Goal: Check status

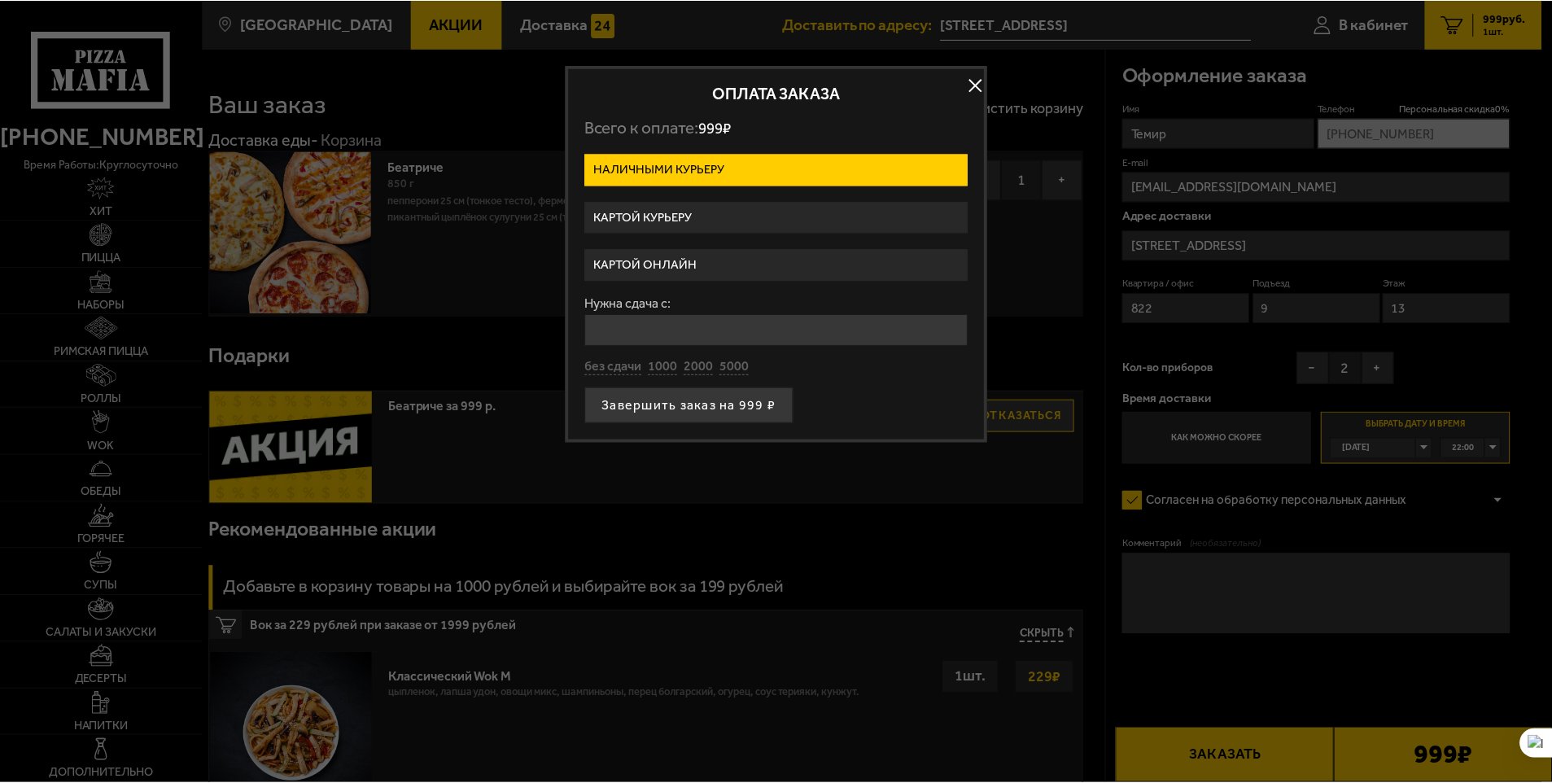
scroll to position [244, 0]
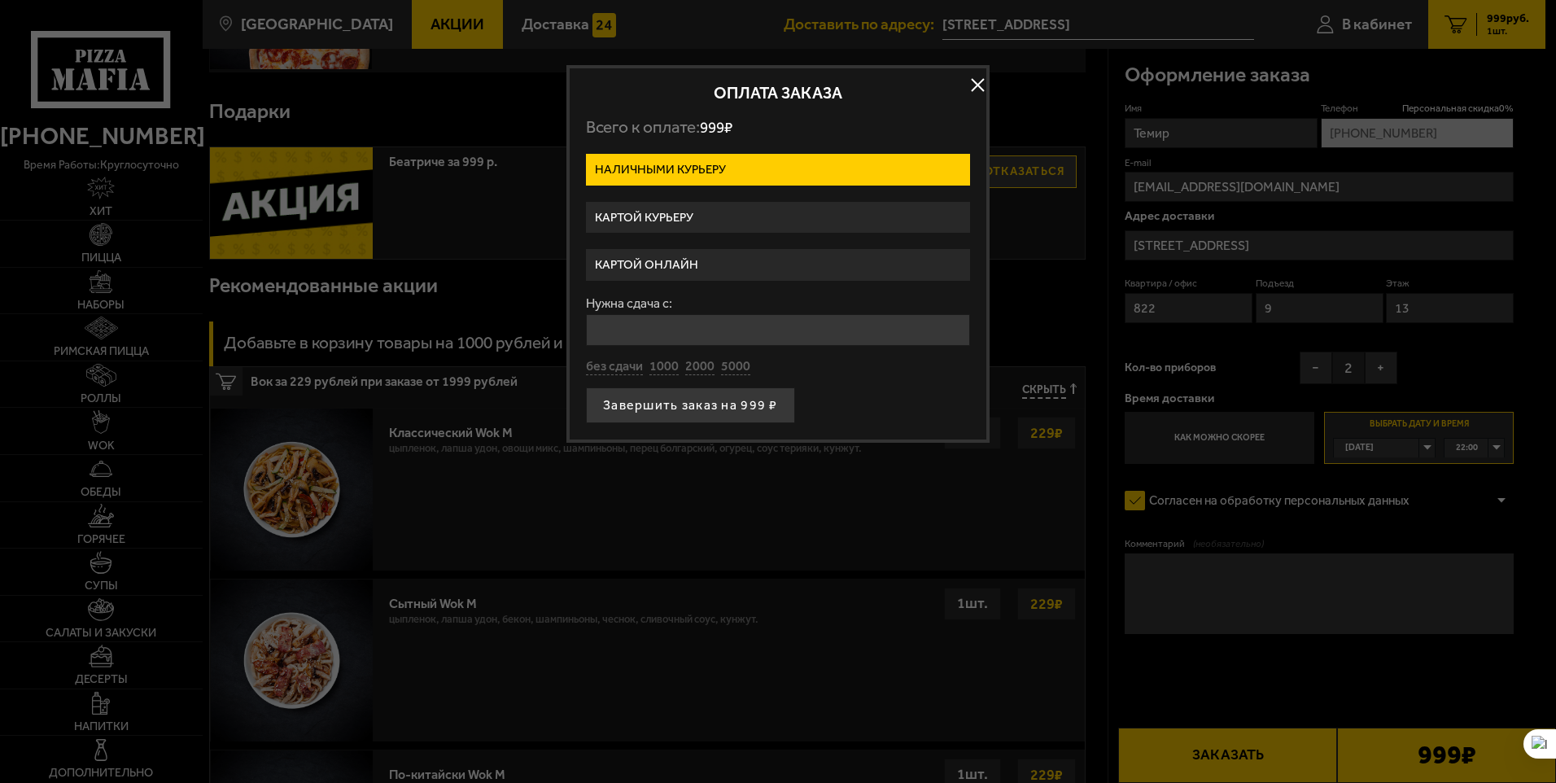
click at [974, 77] on button "button" at bounding box center [977, 85] width 24 height 24
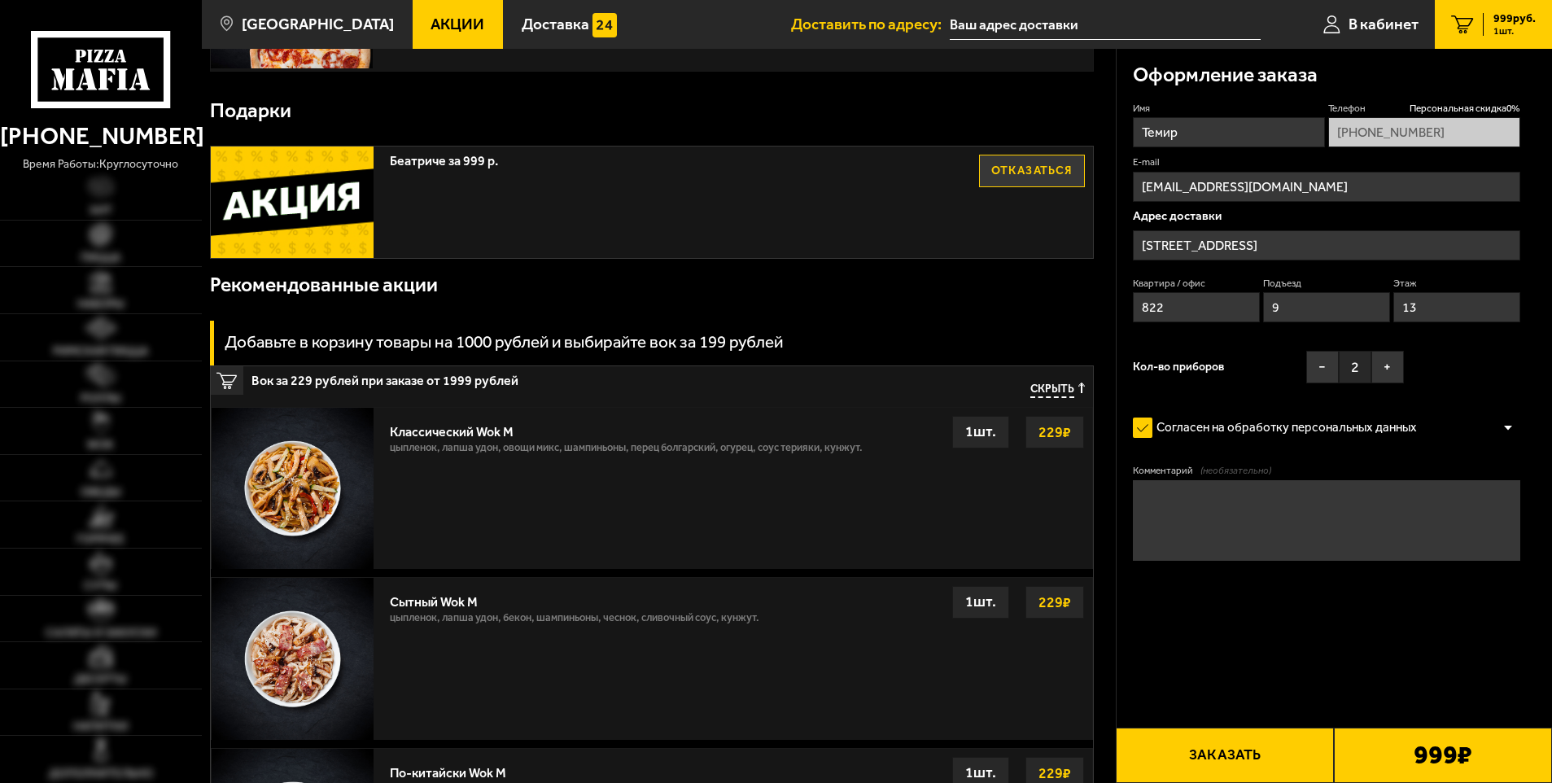
type input "[STREET_ADDRESS]"
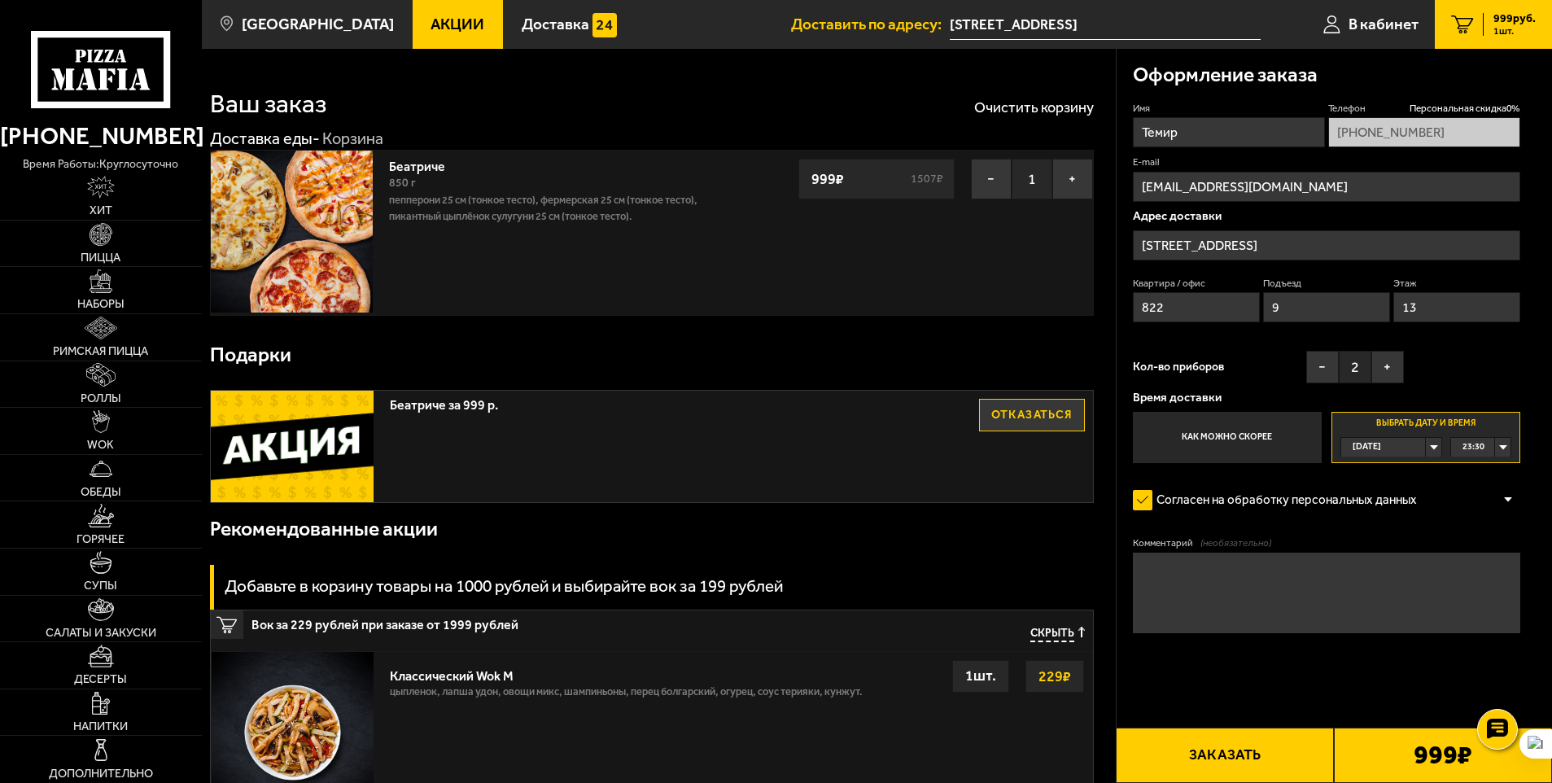
click at [1242, 750] on button "Заказать" at bounding box center [1225, 755] width 218 height 55
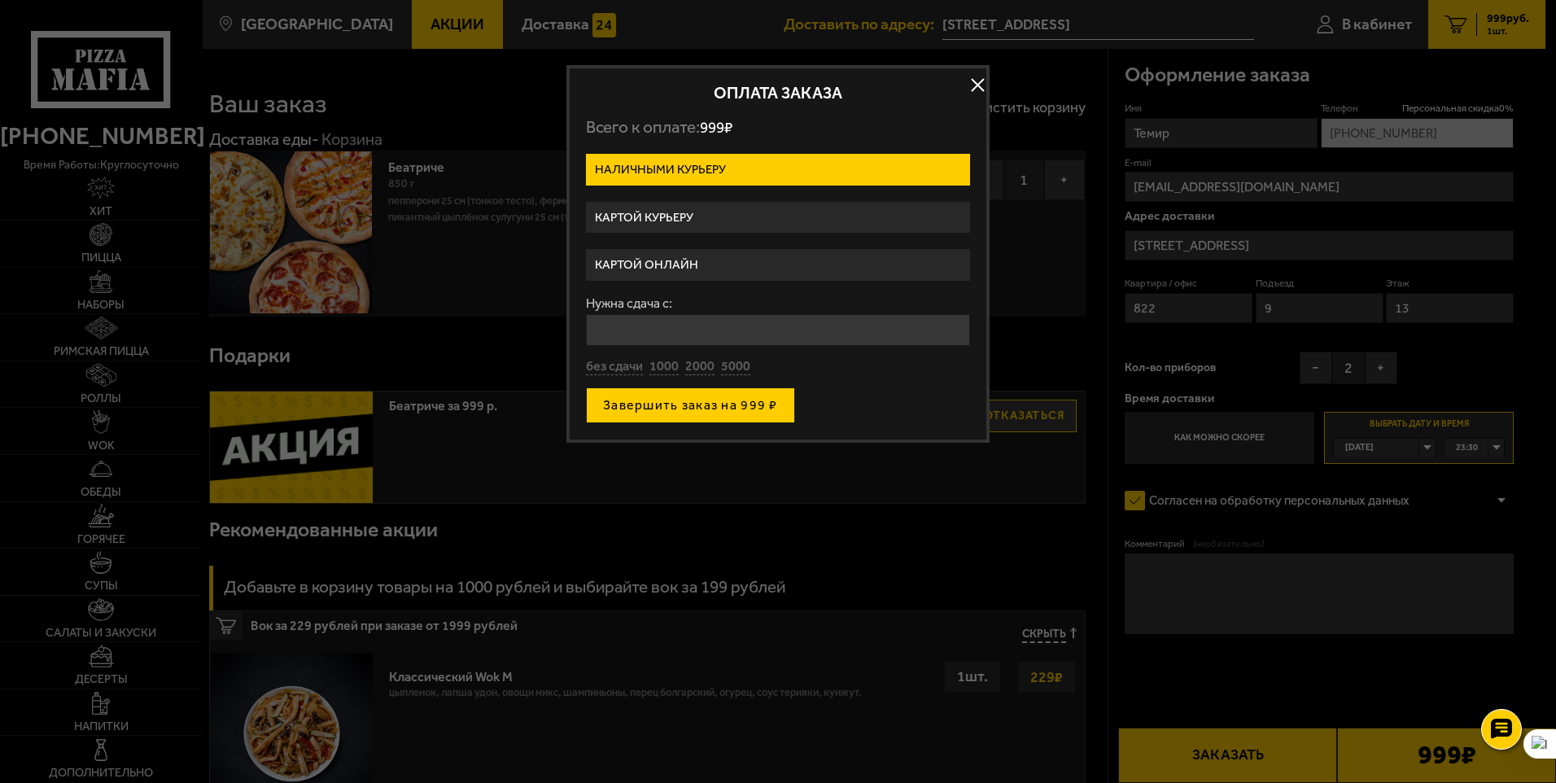
click at [713, 408] on button "Завершить заказ на 999 ₽" at bounding box center [690, 405] width 209 height 36
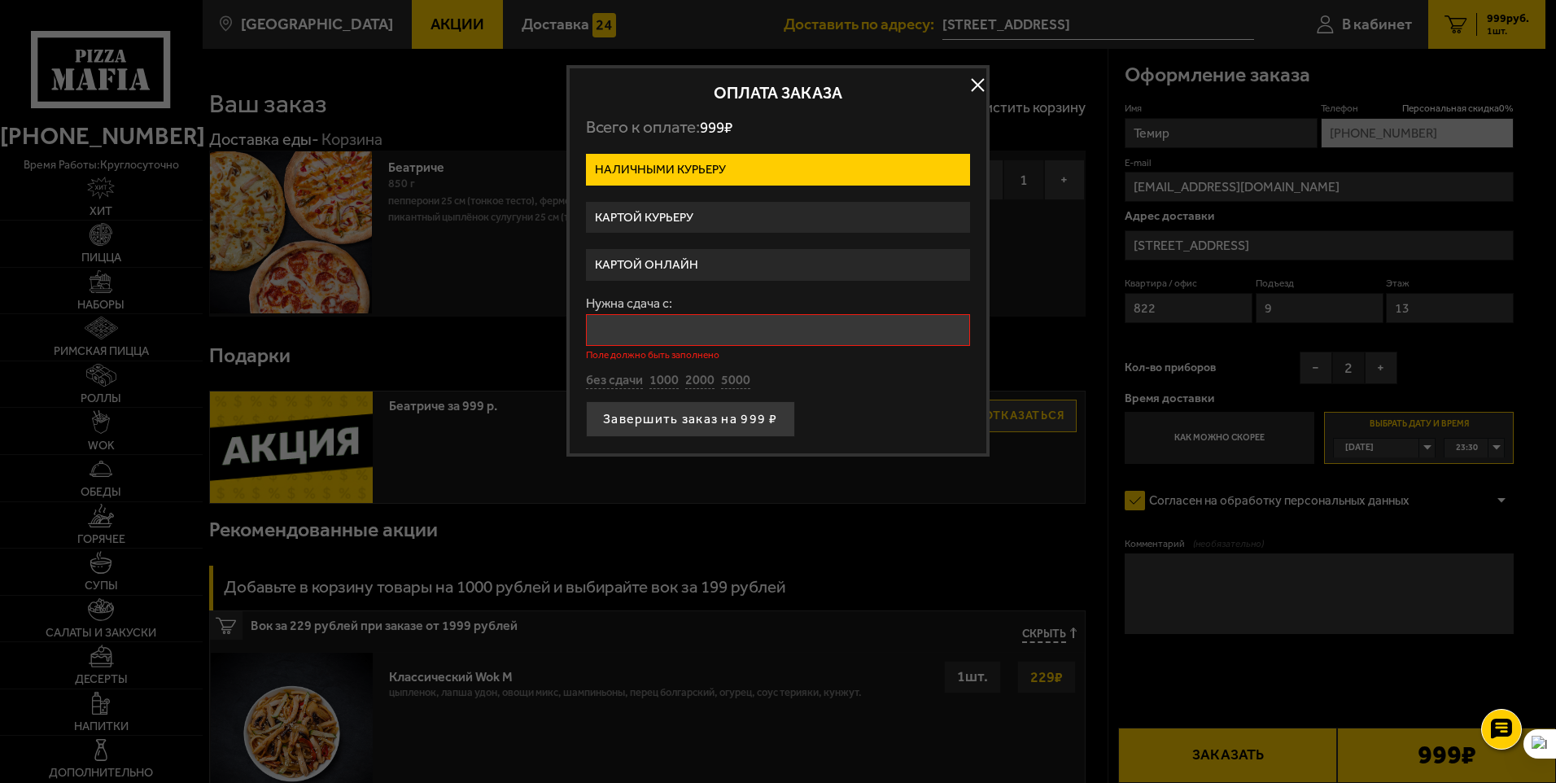
click at [690, 333] on input "Нужна сдача с:" at bounding box center [778, 330] width 384 height 32
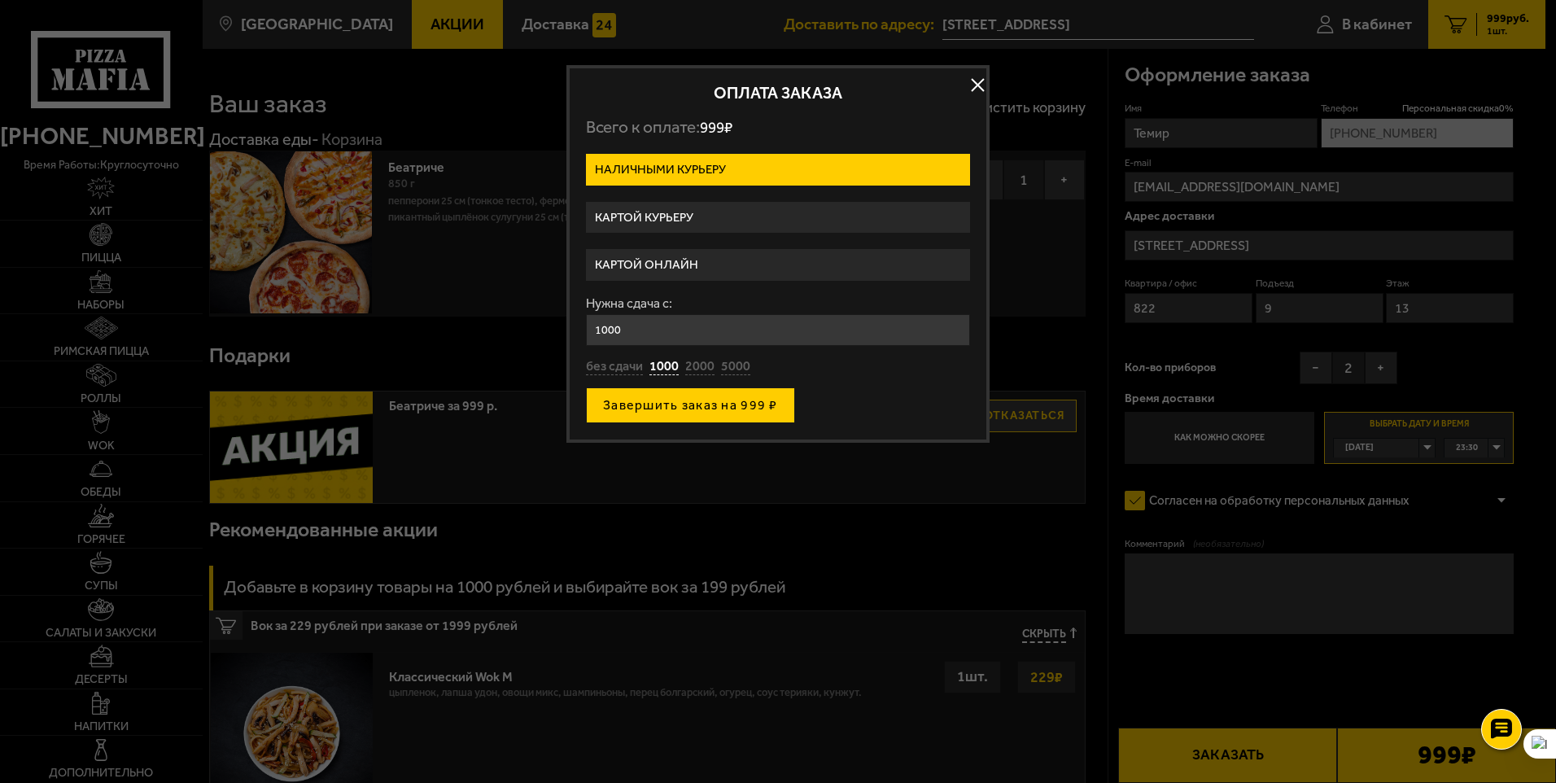
type input "1000"
click at [699, 414] on button "Завершить заказ на 999 ₽" at bounding box center [690, 405] width 209 height 36
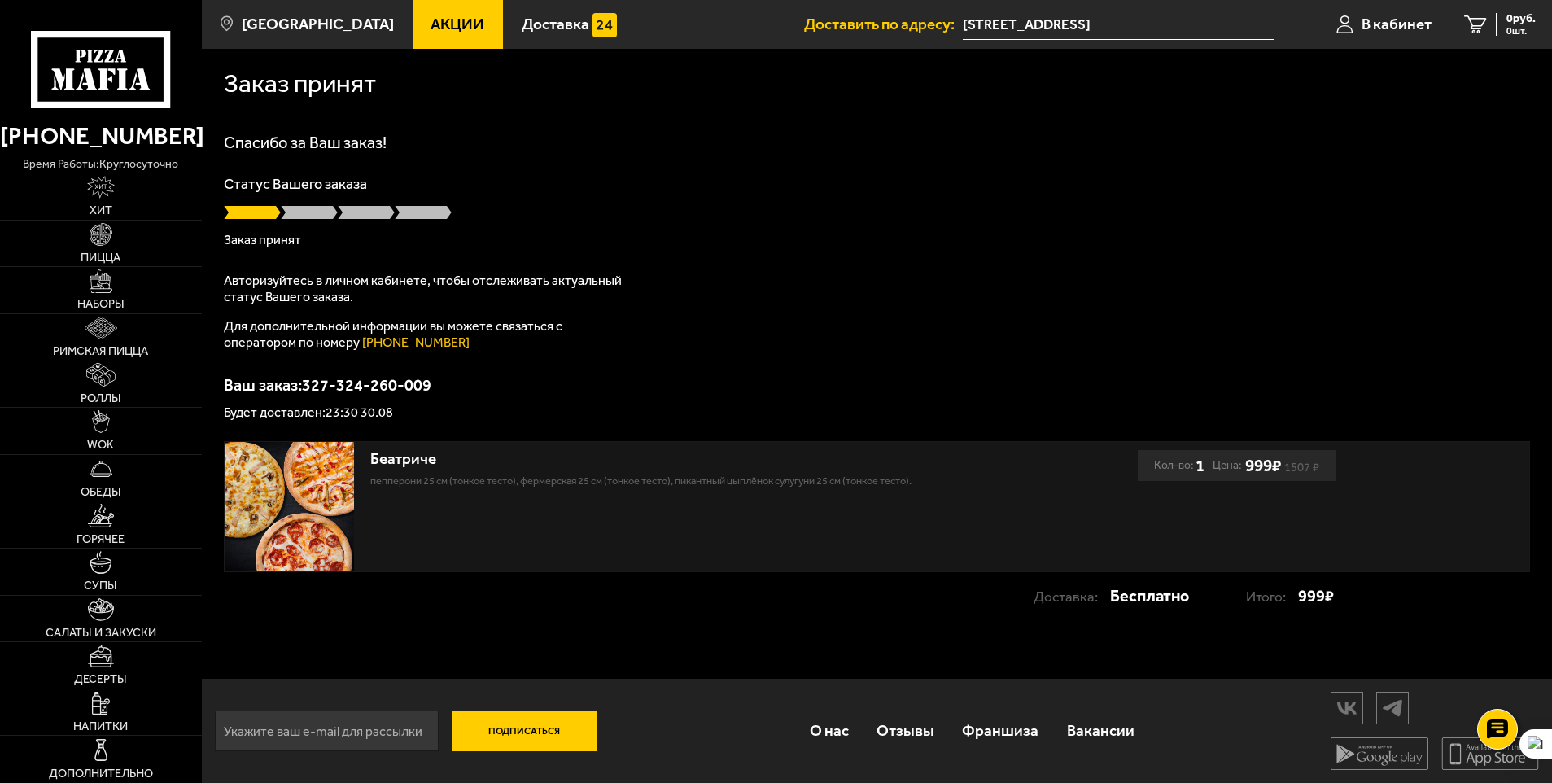
click at [804, 217] on div at bounding box center [877, 212] width 1306 height 16
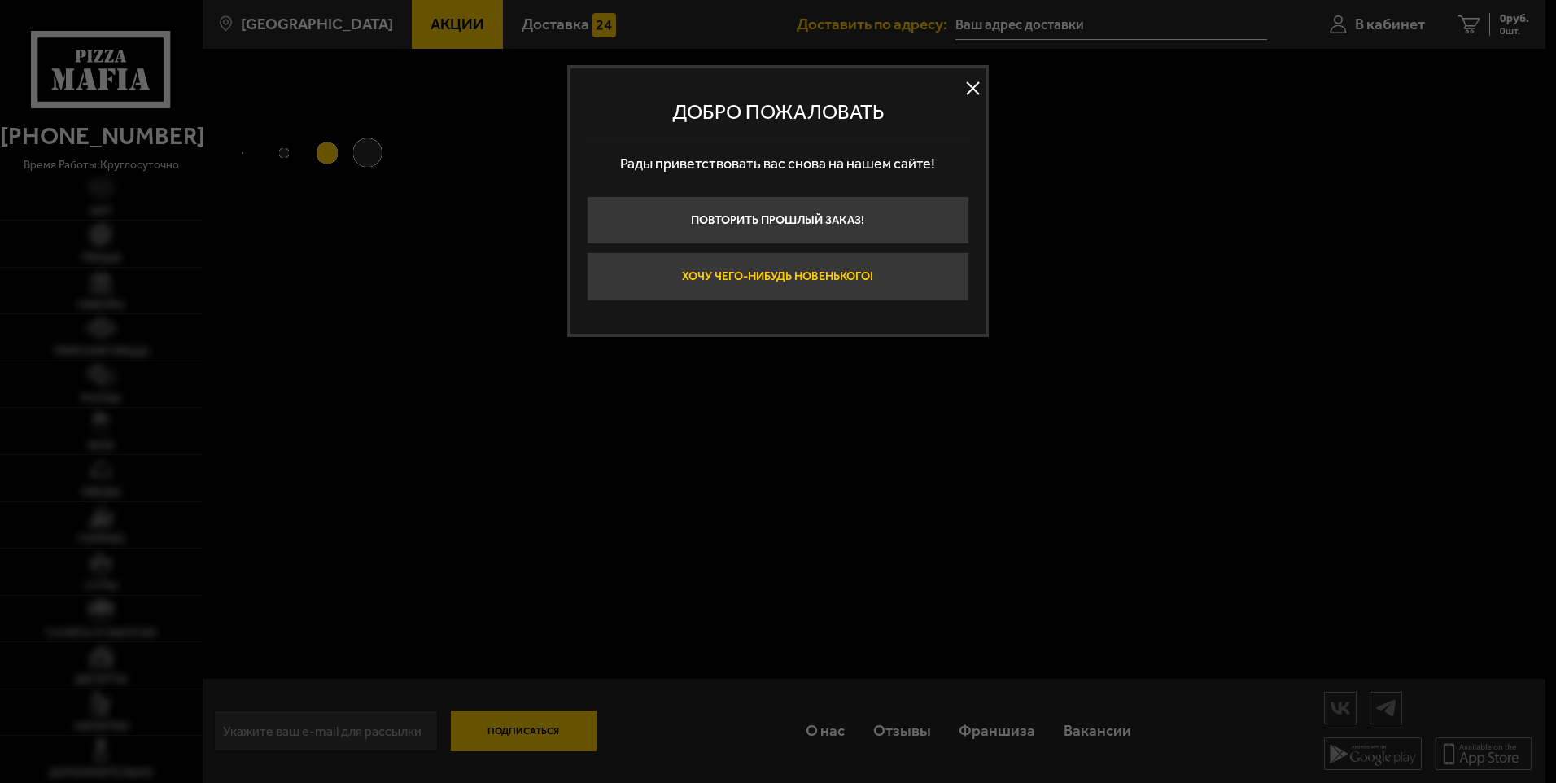
type input "[STREET_ADDRESS]"
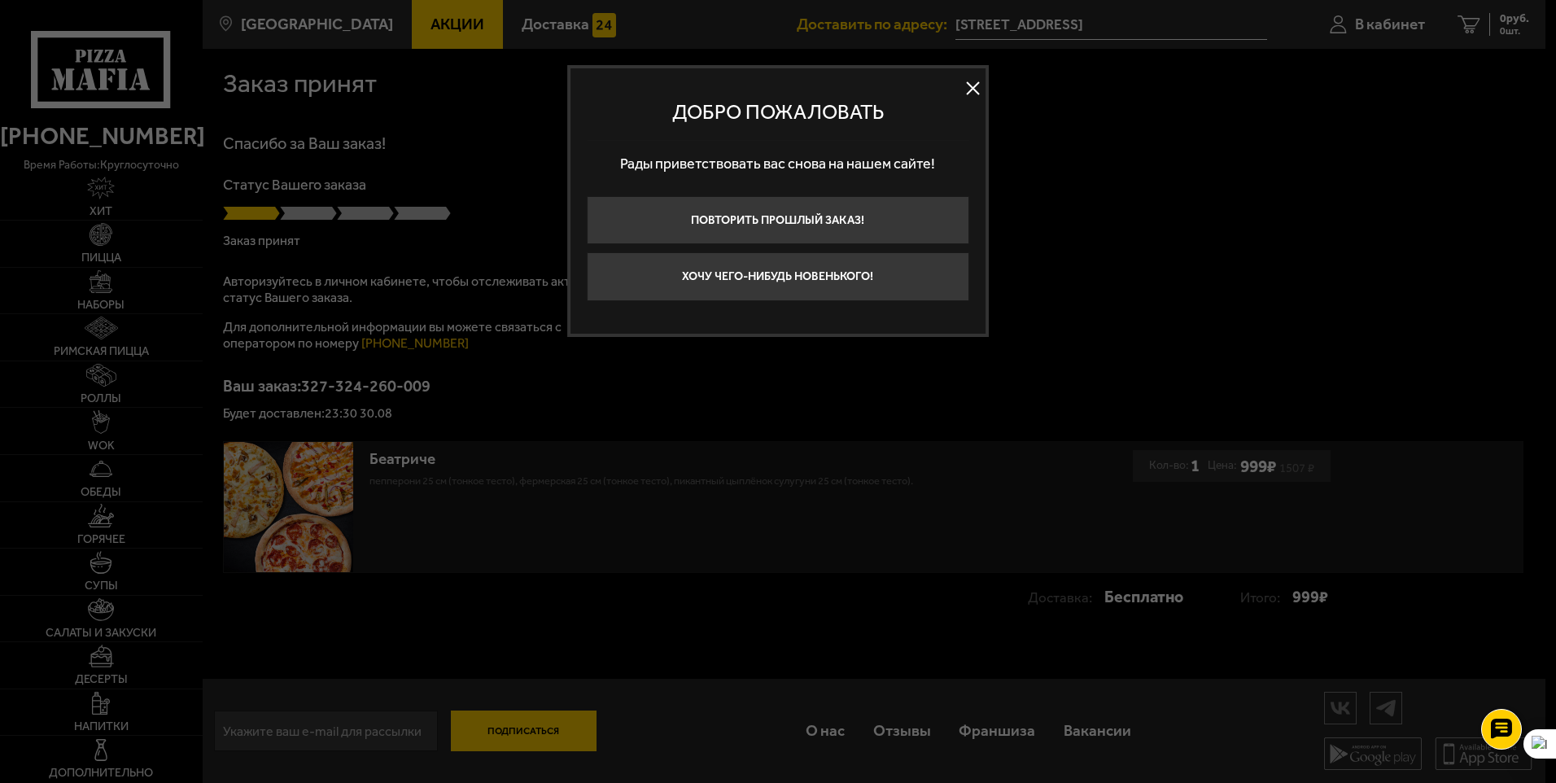
click at [978, 86] on button at bounding box center [973, 89] width 24 height 24
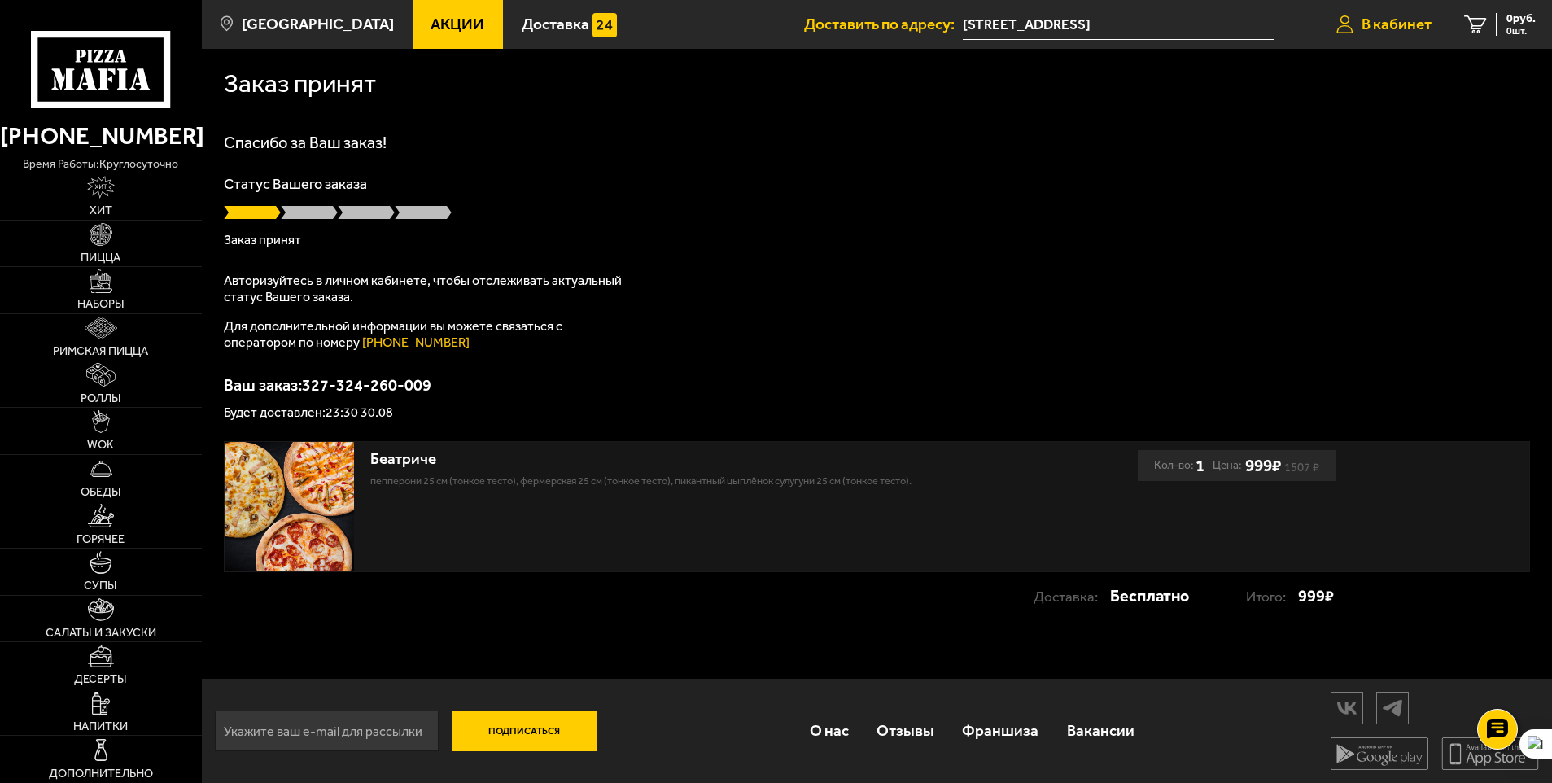
click at [1398, 22] on span "В кабинет" at bounding box center [1397, 23] width 70 height 15
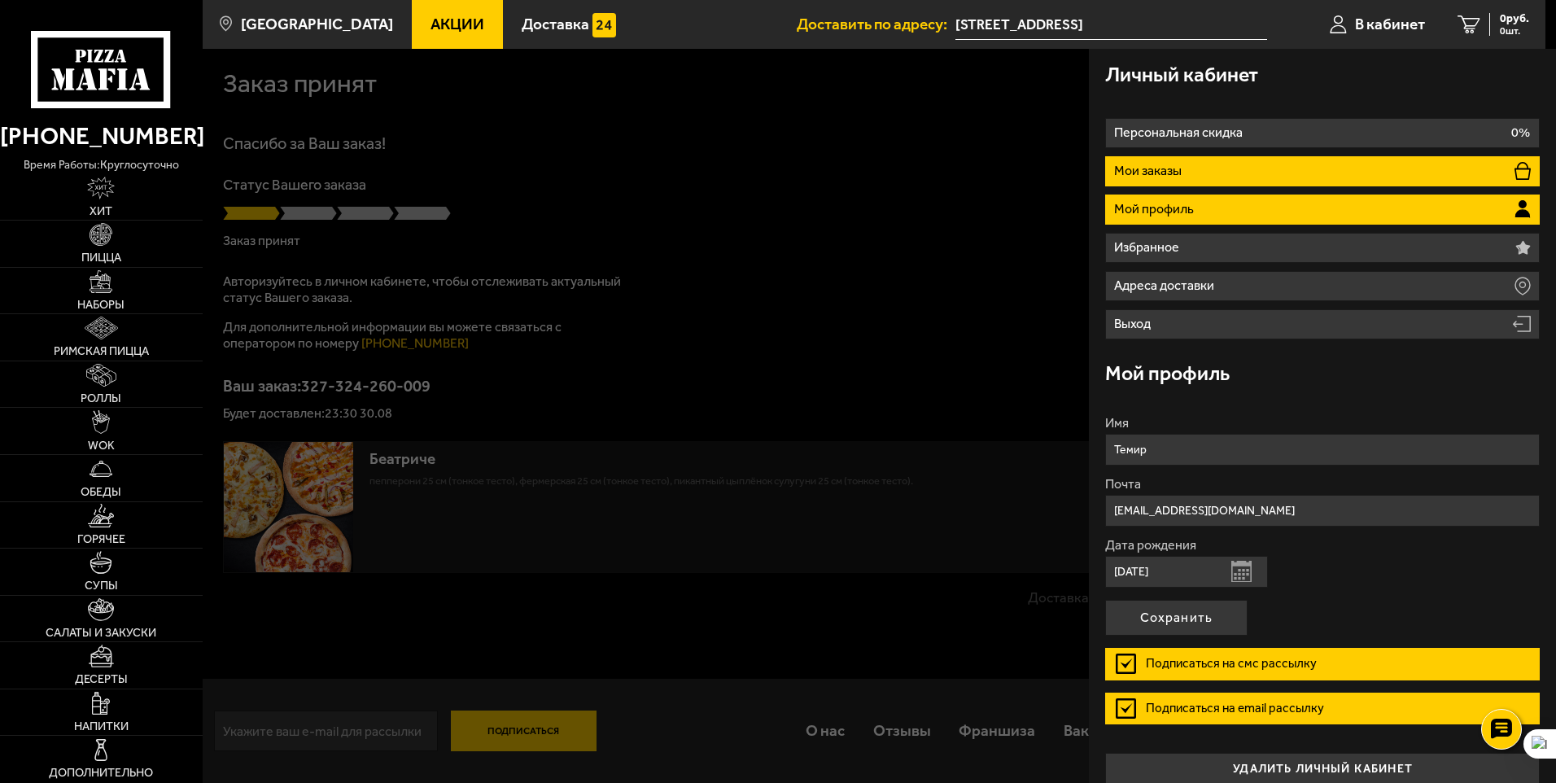
click at [1237, 168] on li "Мои заказы" at bounding box center [1322, 171] width 435 height 30
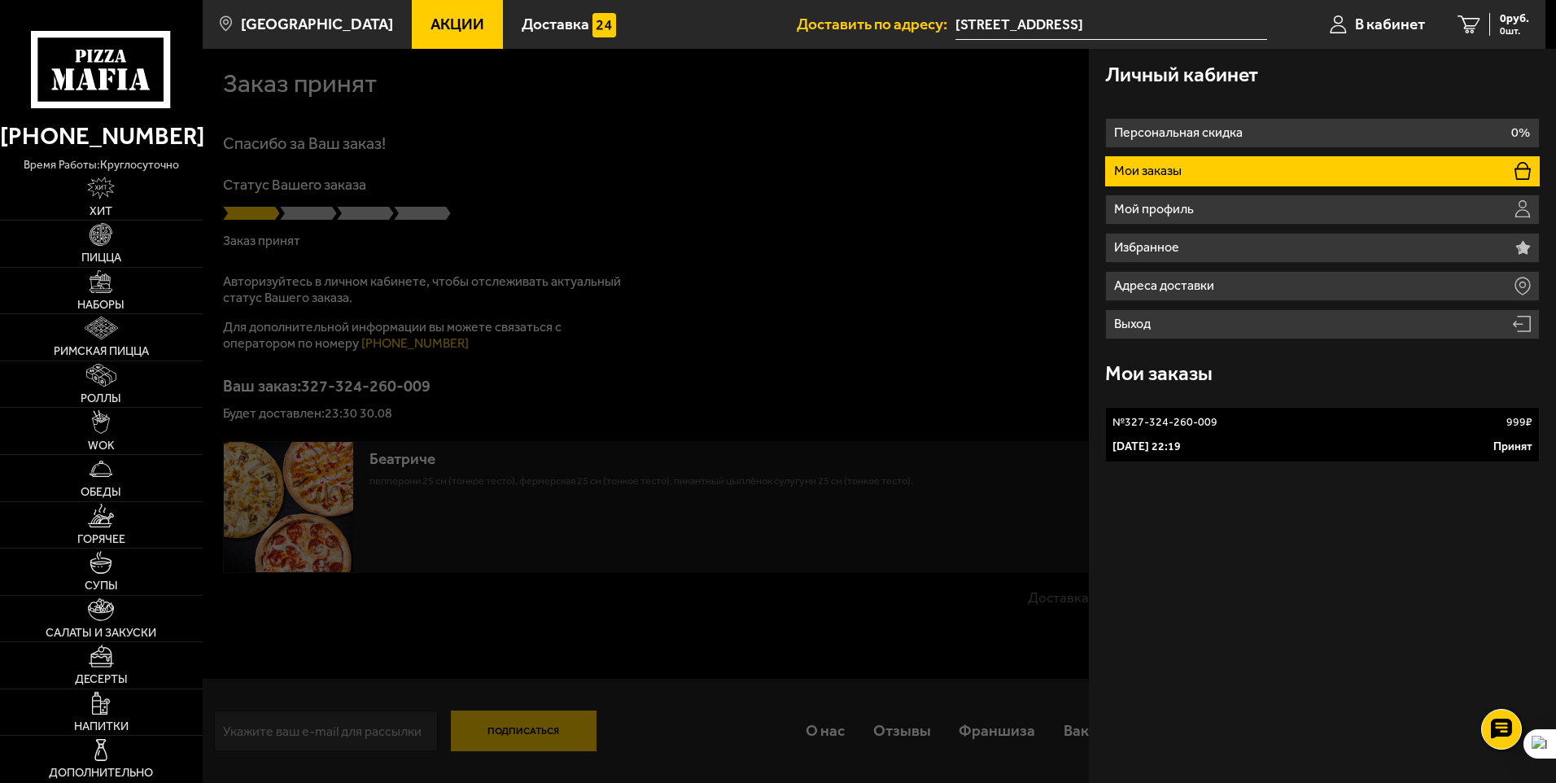
click at [1181, 440] on p "30 августа 2025 г. 22:19" at bounding box center [1147, 447] width 68 height 16
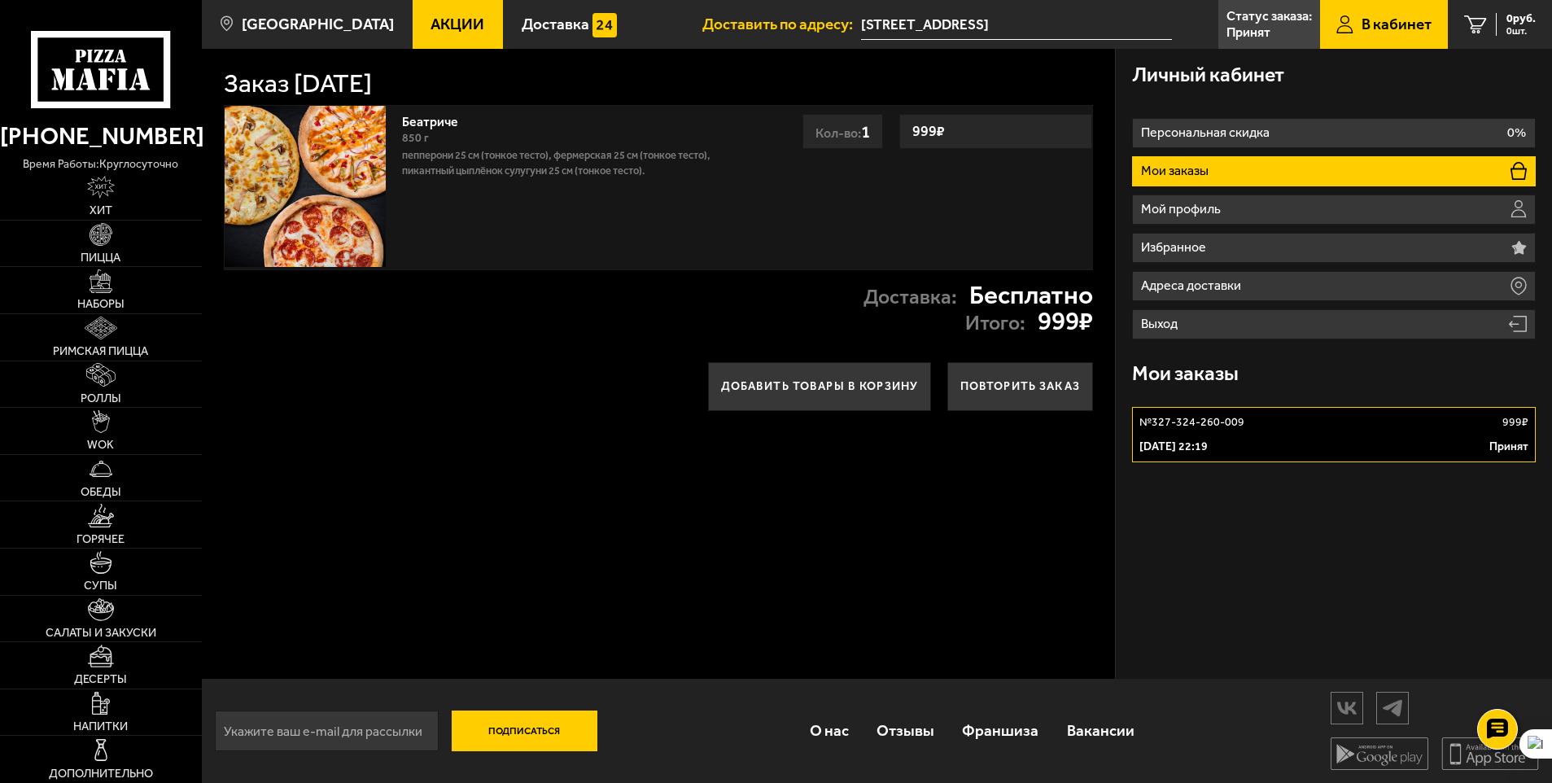
click at [978, 535] on div "Заказ 30 августа 2025 г. Беатриче 850 г Пепперони 25 см (тонкое тесто), Фермерс…" at bounding box center [659, 364] width 914 height 630
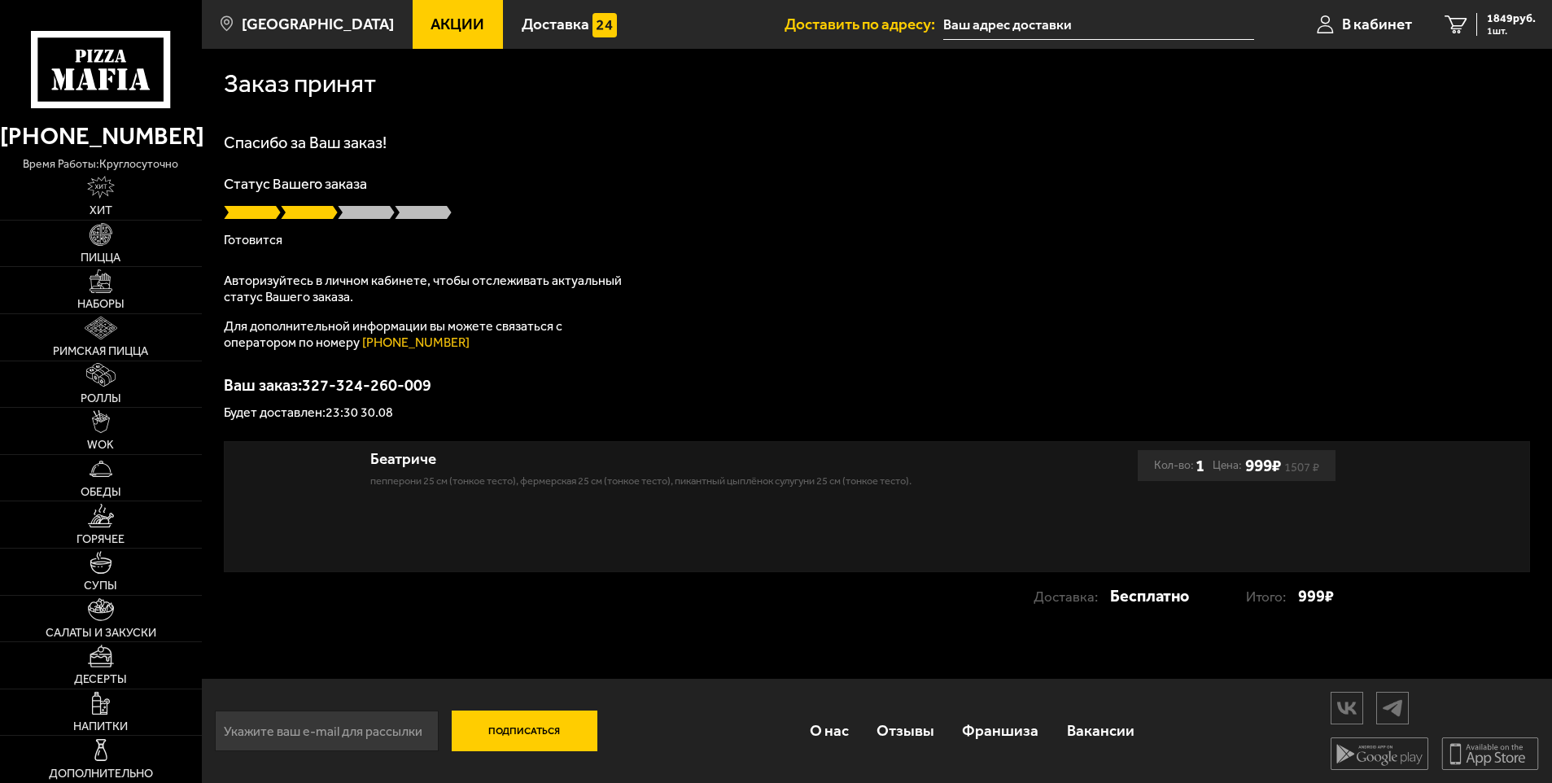
type input "[STREET_ADDRESS]"
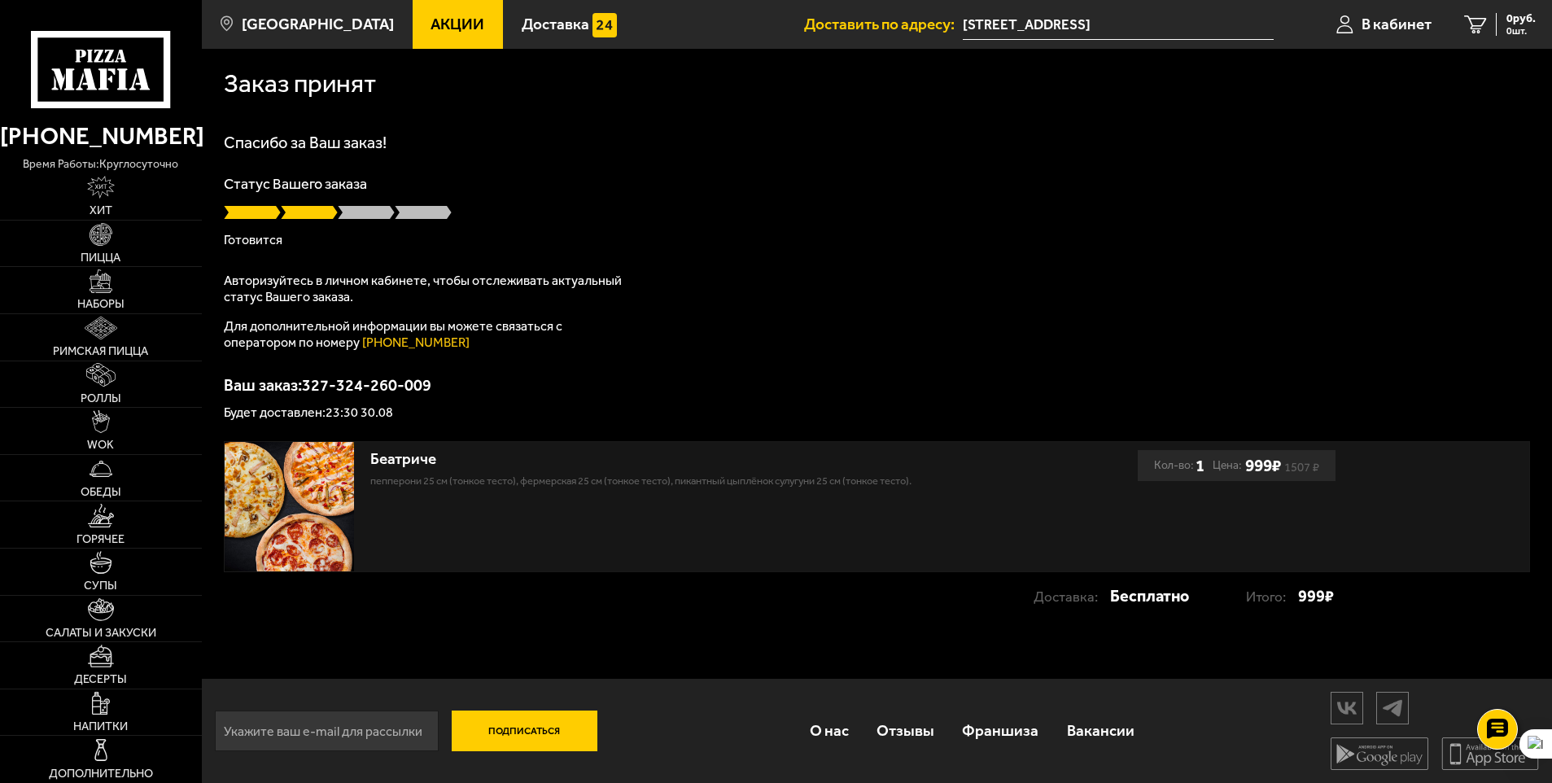
click at [812, 235] on p "Готовится" at bounding box center [877, 240] width 1306 height 13
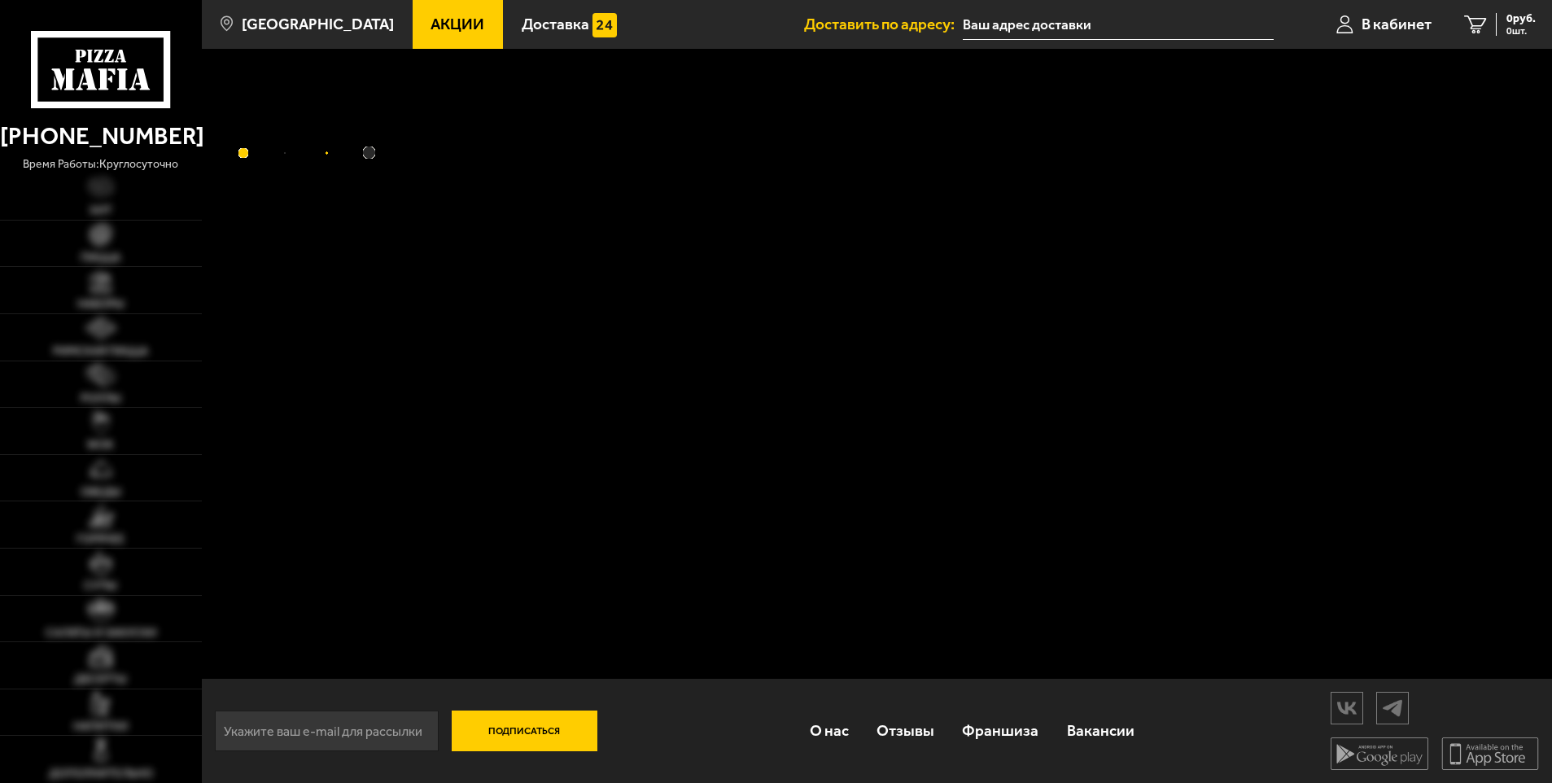
type input "[STREET_ADDRESS]"
